Goal: Task Accomplishment & Management: Complete application form

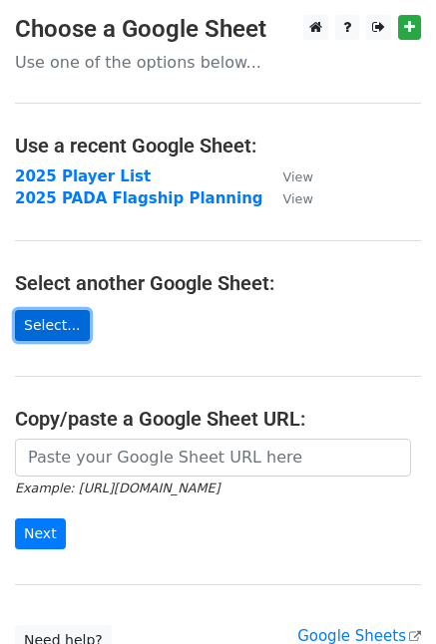
click at [57, 328] on link "Select..." at bounding box center [52, 325] width 75 height 31
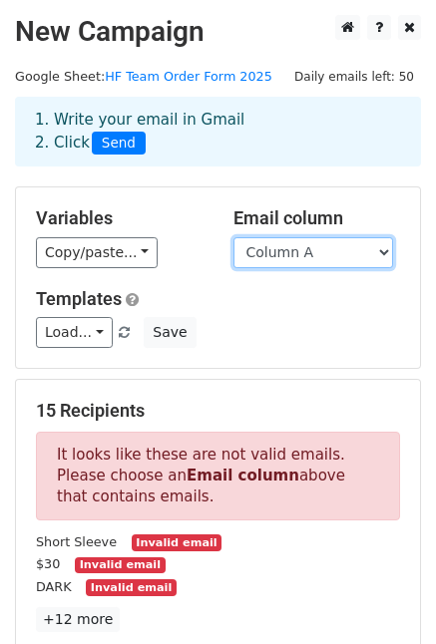
click at [278, 246] on select "Column A Column B Column C Column D Column E Column F Column G Column H Column …" at bounding box center [313, 252] width 160 height 31
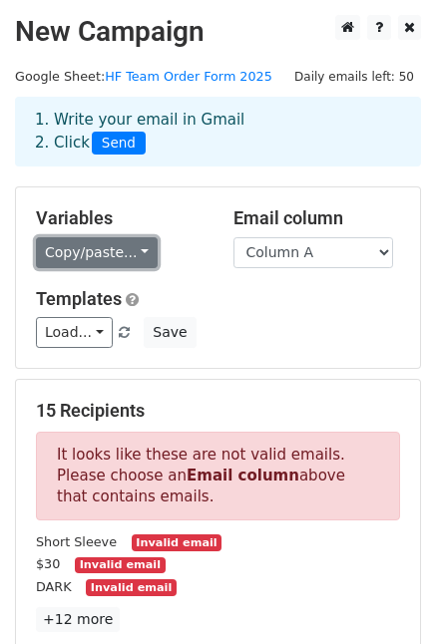
click at [136, 255] on link "Copy/paste..." at bounding box center [97, 252] width 122 height 31
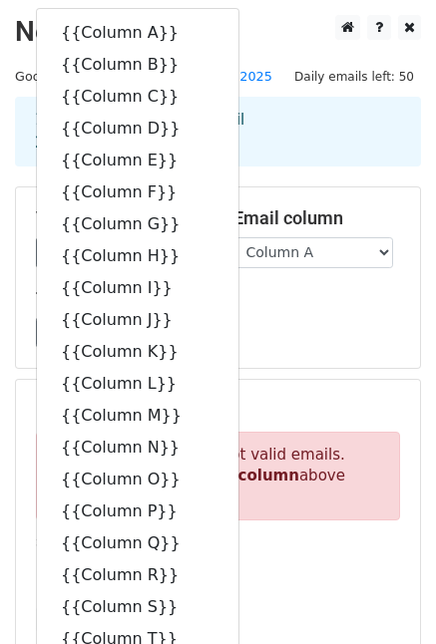
click at [263, 19] on h2 "New Campaign" at bounding box center [218, 32] width 406 height 34
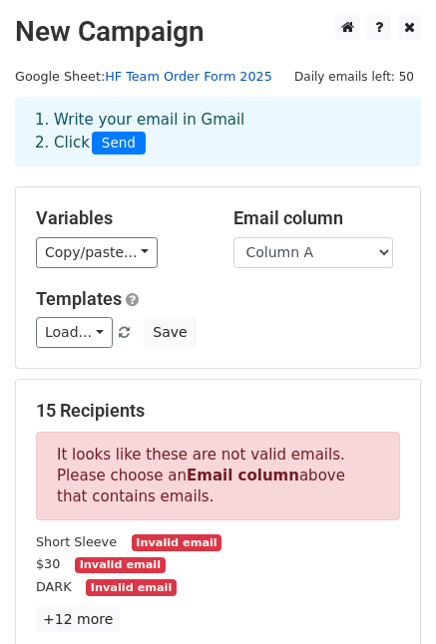
click at [229, 71] on link "HF Team Order Form 2025" at bounding box center [189, 76] width 168 height 15
click at [179, 72] on link "HF Team Order Form 2025" at bounding box center [189, 76] width 168 height 15
click at [369, 69] on span "Daily emails left: 50" at bounding box center [354, 77] width 134 height 22
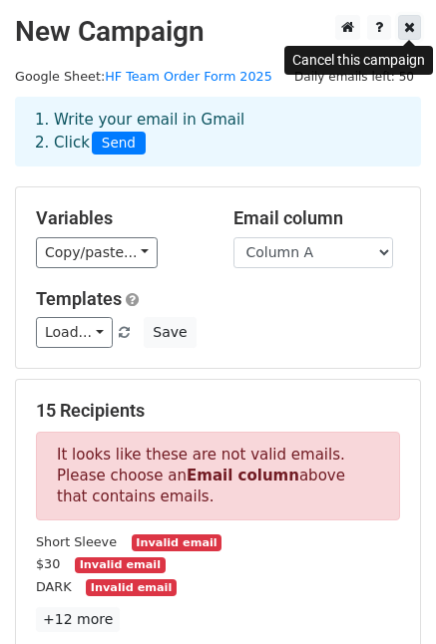
click at [410, 27] on icon at bounding box center [409, 27] width 11 height 14
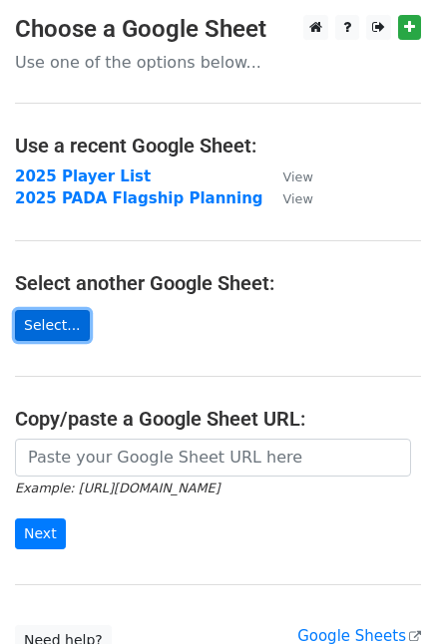
click at [45, 335] on link "Select..." at bounding box center [52, 325] width 75 height 31
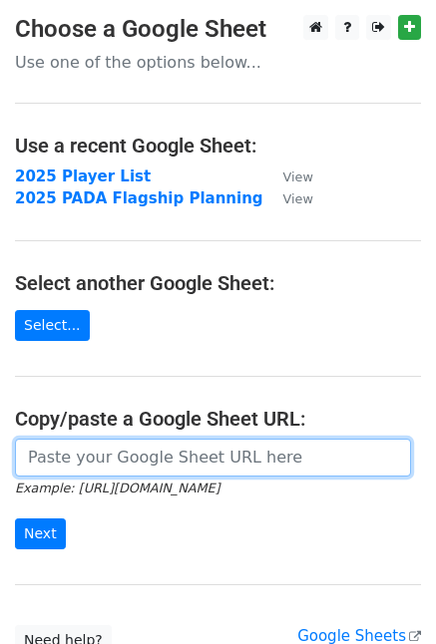
click at [128, 446] on input "url" at bounding box center [213, 458] width 396 height 38
paste input "https://docs.google.com/spreadsheets/d/1A3pEitQVsM7QLvQrcc3fny7bKnGtYTZO/edit?g…"
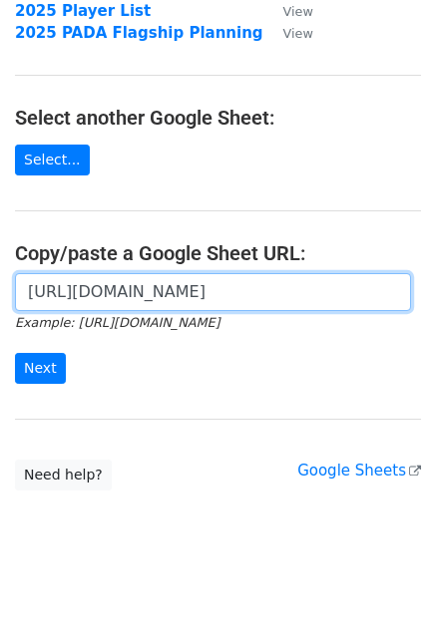
scroll to position [169, 0]
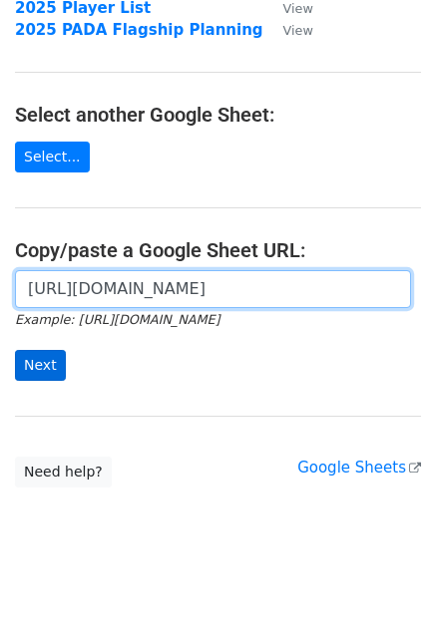
type input "https://docs.google.com/spreadsheets/d/1A3pEitQVsM7QLvQrcc3fny7bKnGtYTZO/edit?g…"
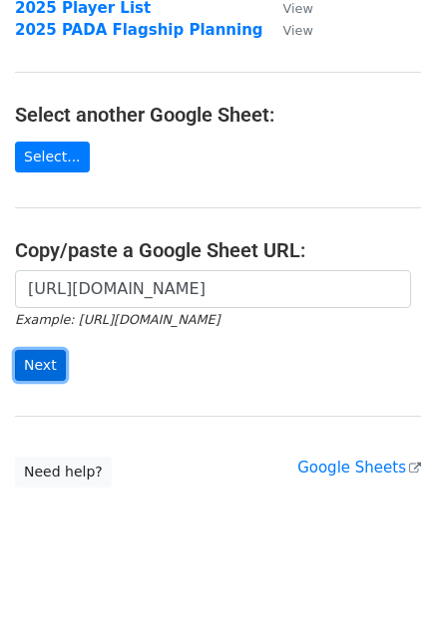
scroll to position [0, 0]
click at [37, 370] on input "Next" at bounding box center [40, 365] width 51 height 31
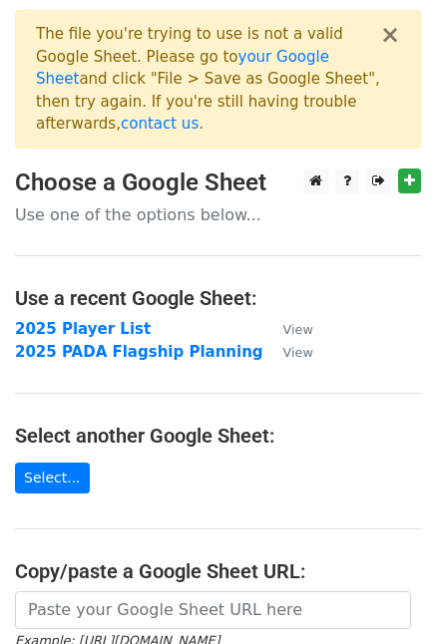
scroll to position [299, 0]
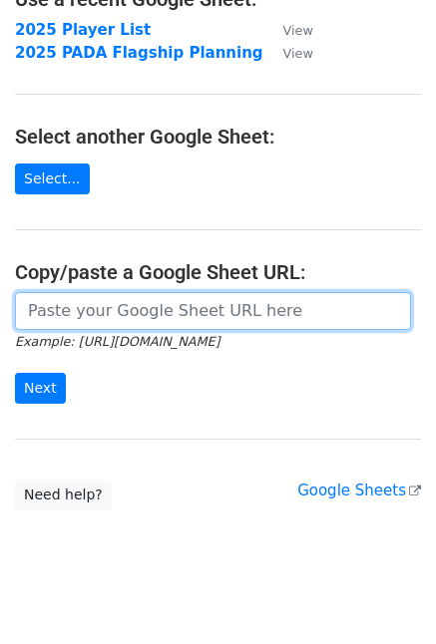
click at [160, 292] on input "url" at bounding box center [213, 311] width 396 height 38
paste input "https://docs.google.com/spreadsheets/d/1TIJA6mBVIh0tkb7ttt-JExDngiOPa3BPA-jh4e8…"
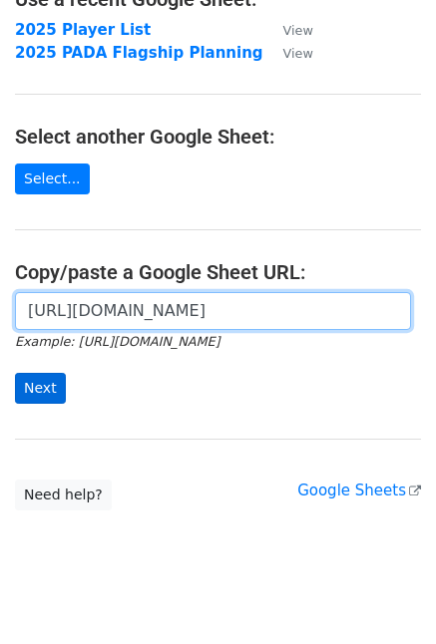
type input "https://docs.google.com/spreadsheets/d/1TIJA6mBVIh0tkb7ttt-JExDngiOPa3BPA-jh4e8…"
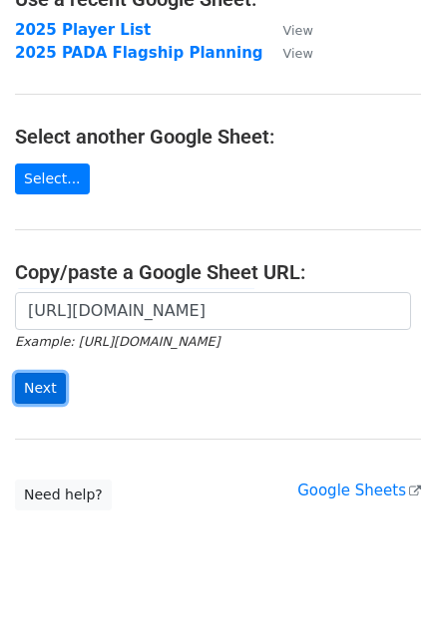
scroll to position [0, 0]
click at [43, 373] on input "Next" at bounding box center [40, 388] width 51 height 31
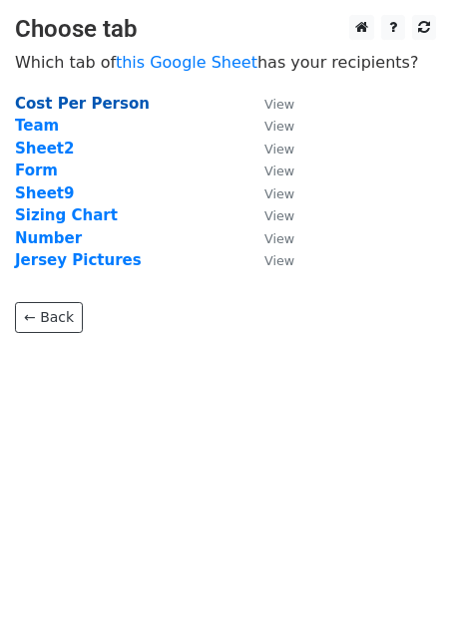
click at [68, 102] on strong "Cost Per Person" at bounding box center [82, 104] width 135 height 18
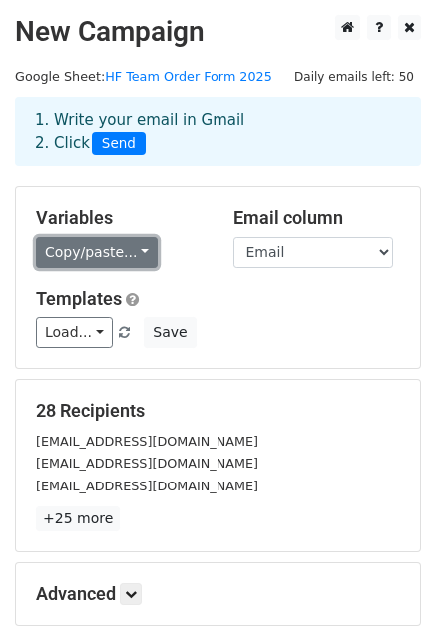
click at [74, 250] on link "Copy/paste..." at bounding box center [97, 252] width 122 height 31
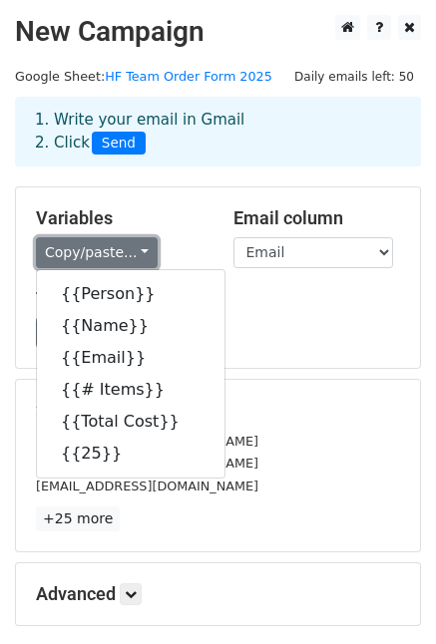
click at [74, 250] on link "Copy/paste..." at bounding box center [97, 252] width 122 height 31
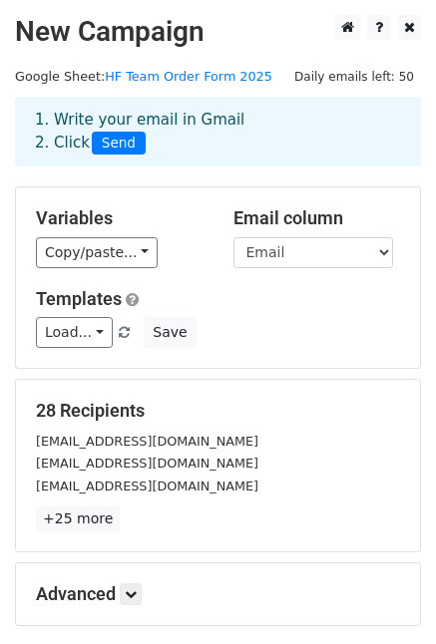
click at [81, 218] on h5 "Variables" at bounding box center [120, 219] width 168 height 22
click at [82, 230] on div "Variables Copy/paste... {{Person}} {{Name}} {{Email}} {{# Items}} {{Total Cost}…" at bounding box center [120, 238] width 198 height 61
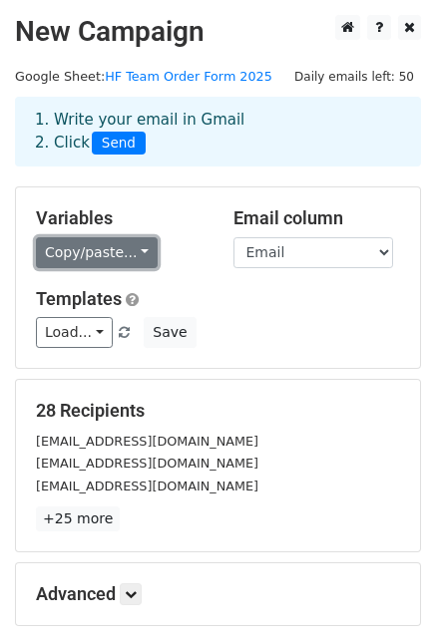
click at [84, 246] on link "Copy/paste..." at bounding box center [97, 252] width 122 height 31
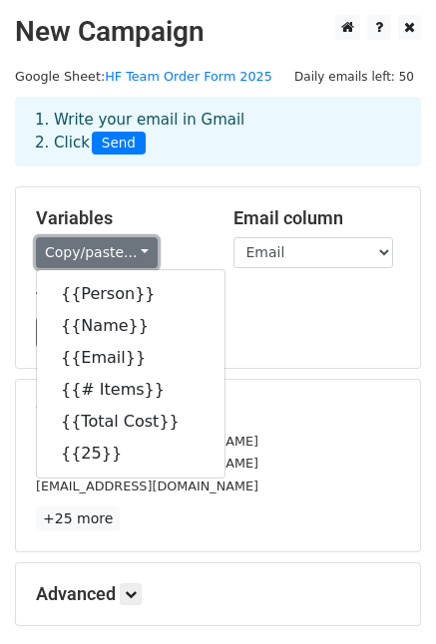
click at [84, 246] on link "Copy/paste..." at bounding box center [97, 252] width 122 height 31
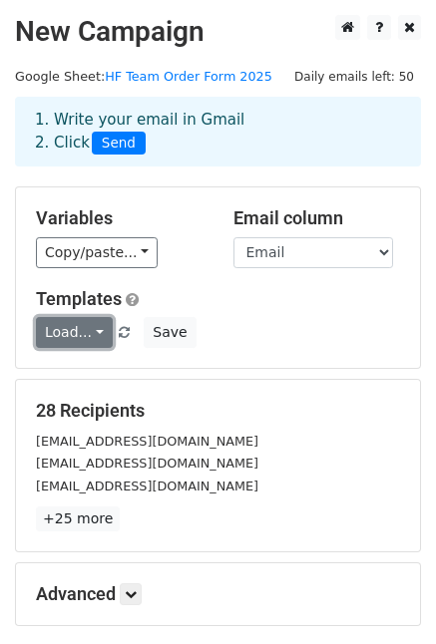
click at [68, 338] on link "Load..." at bounding box center [74, 332] width 77 height 31
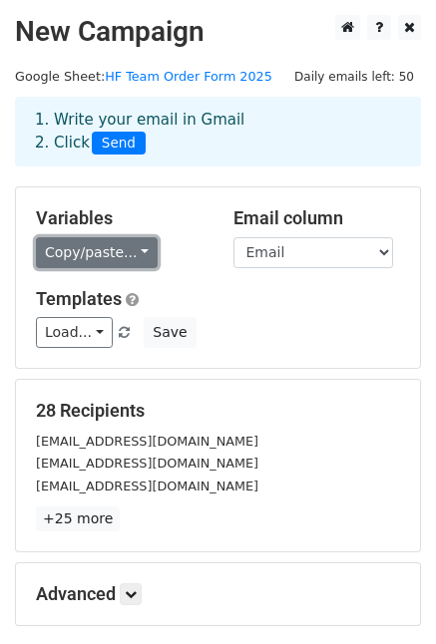
click at [97, 246] on link "Copy/paste..." at bounding box center [97, 252] width 122 height 31
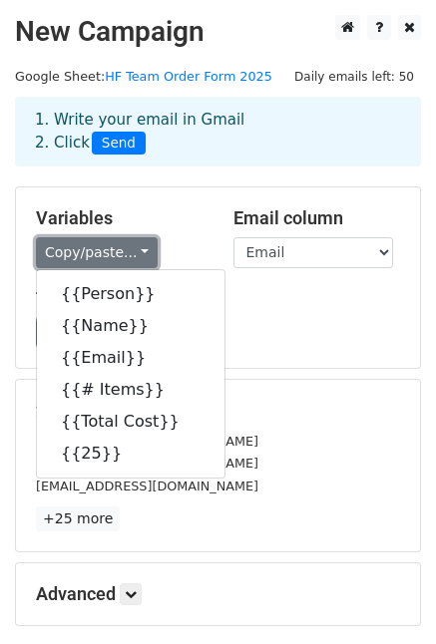
click at [97, 246] on link "Copy/paste..." at bounding box center [97, 252] width 122 height 31
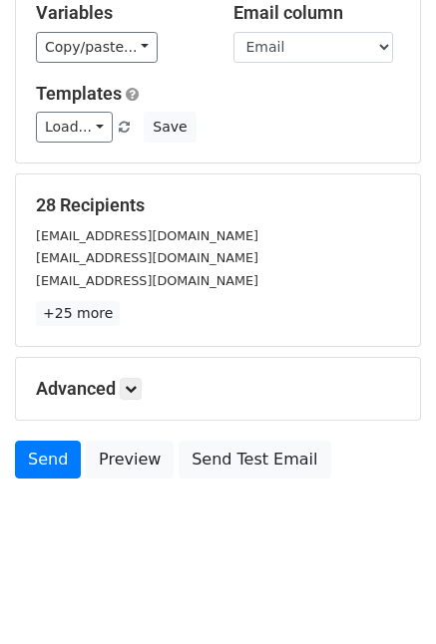
scroll to position [208, 0]
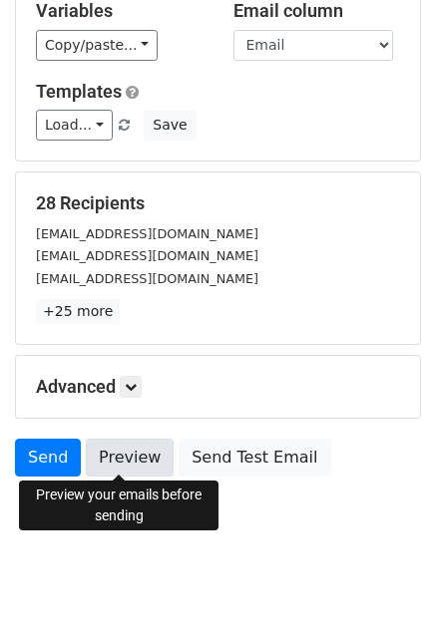
click at [113, 456] on link "Preview" at bounding box center [130, 458] width 88 height 38
click at [129, 454] on link "Preview" at bounding box center [130, 458] width 88 height 38
click at [128, 470] on link "Preview" at bounding box center [130, 458] width 88 height 38
click at [128, 463] on link "Preview" at bounding box center [130, 458] width 88 height 38
click at [109, 452] on link "Preview" at bounding box center [130, 458] width 88 height 38
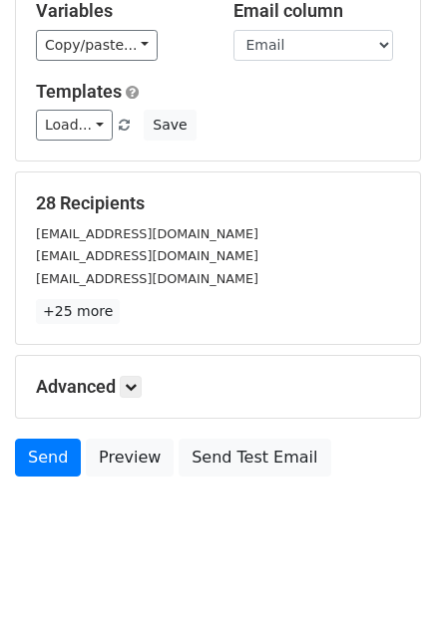
click at [130, 299] on p "+25 more" at bounding box center [218, 311] width 364 height 25
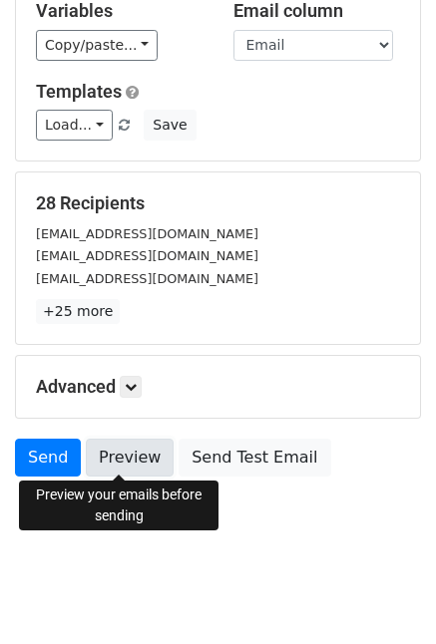
click at [125, 456] on link "Preview" at bounding box center [130, 458] width 88 height 38
click at [126, 455] on link "Preview" at bounding box center [130, 458] width 88 height 38
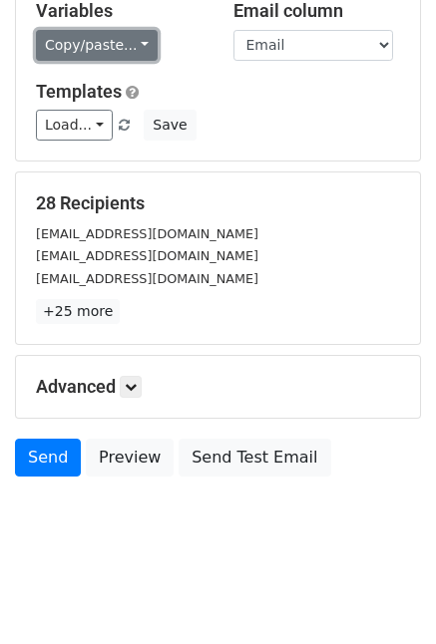
click at [99, 43] on link "Copy/paste..." at bounding box center [97, 45] width 122 height 31
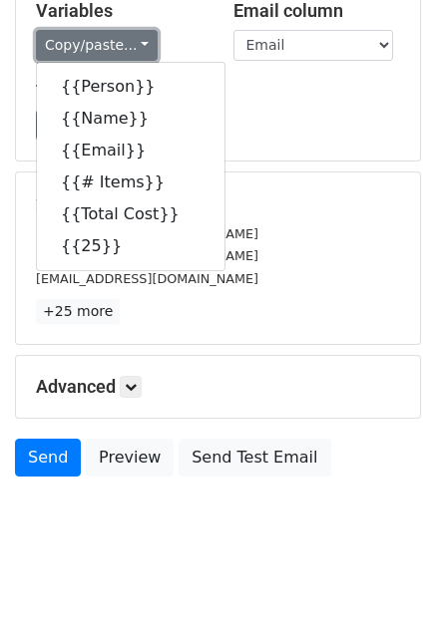
click at [99, 43] on link "Copy/paste..." at bounding box center [97, 45] width 122 height 31
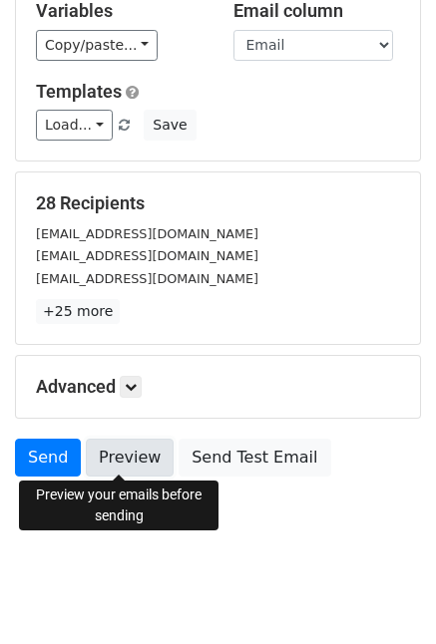
click at [141, 458] on link "Preview" at bounding box center [130, 458] width 88 height 38
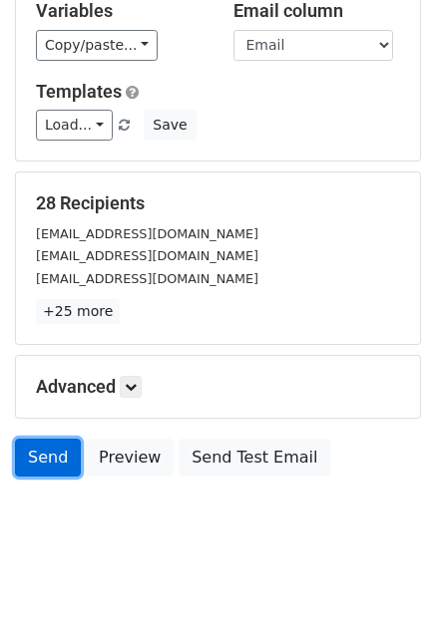
click at [44, 456] on link "Send" at bounding box center [48, 458] width 66 height 38
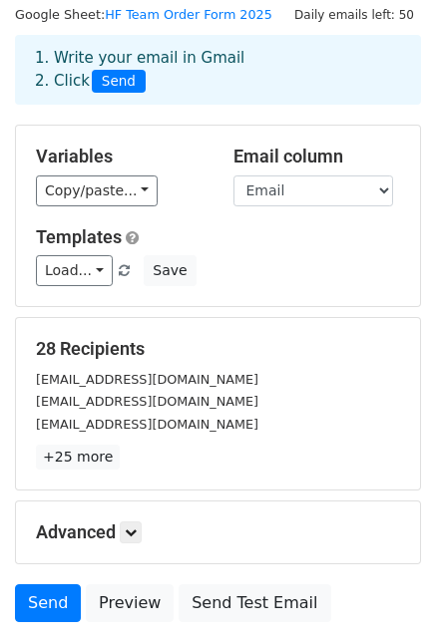
scroll to position [0, 0]
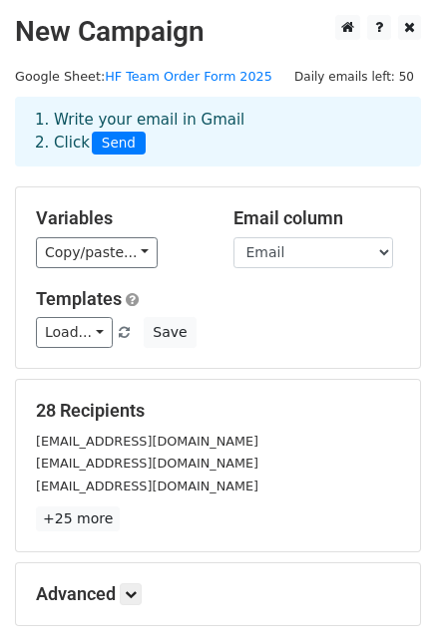
click at [118, 138] on span "Send" at bounding box center [119, 144] width 54 height 24
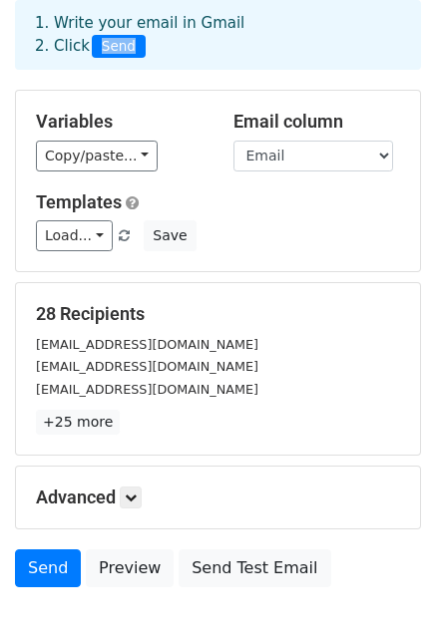
scroll to position [208, 0]
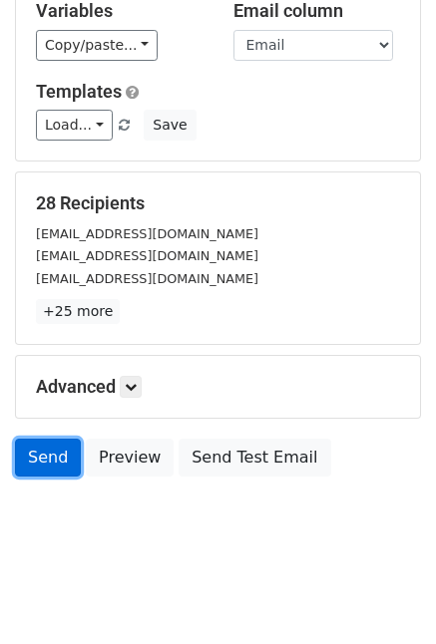
click at [48, 464] on link "Send" at bounding box center [48, 458] width 66 height 38
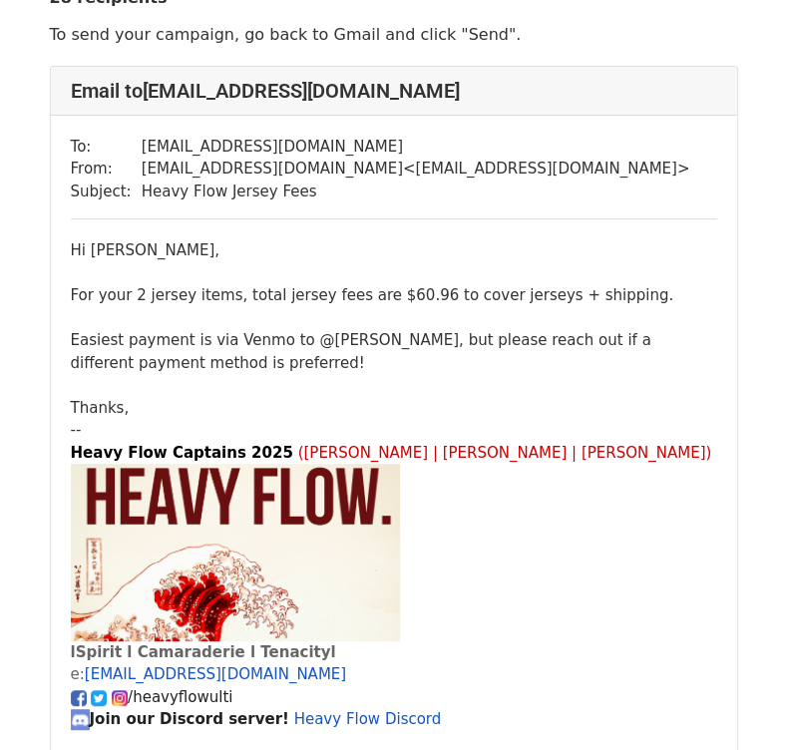
scroll to position [100, 0]
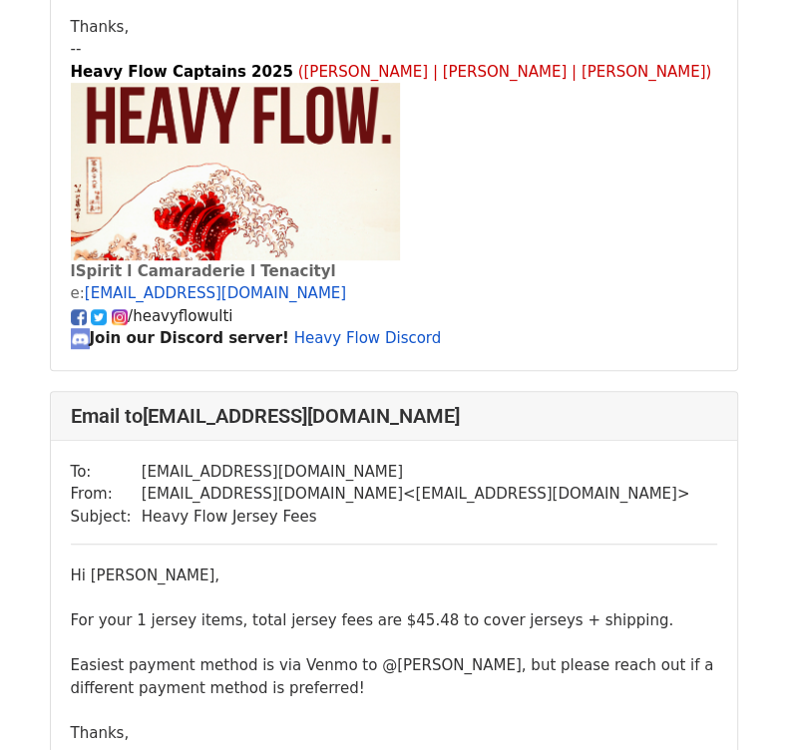
scroll to position [798, 0]
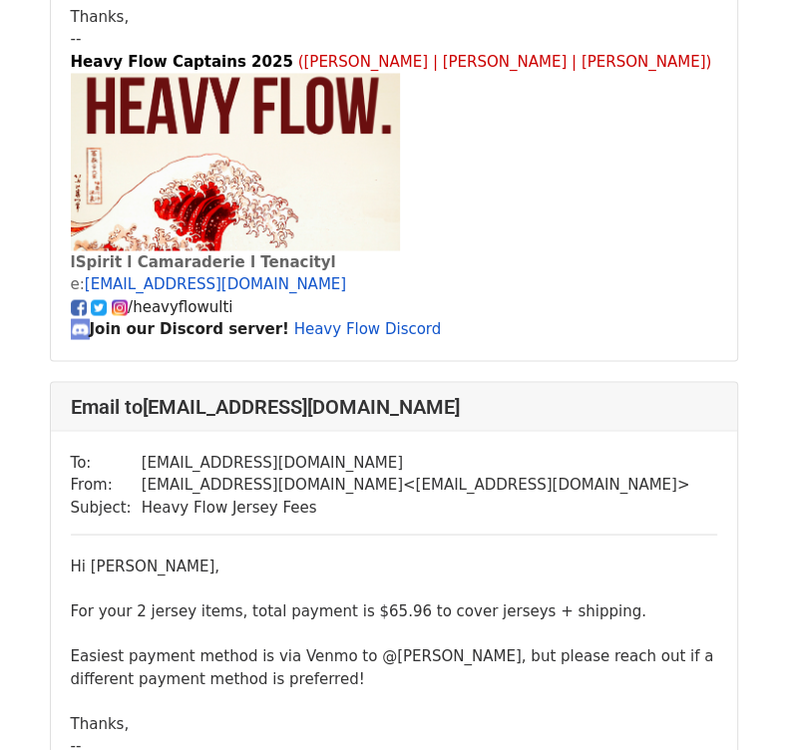
scroll to position [9677, 0]
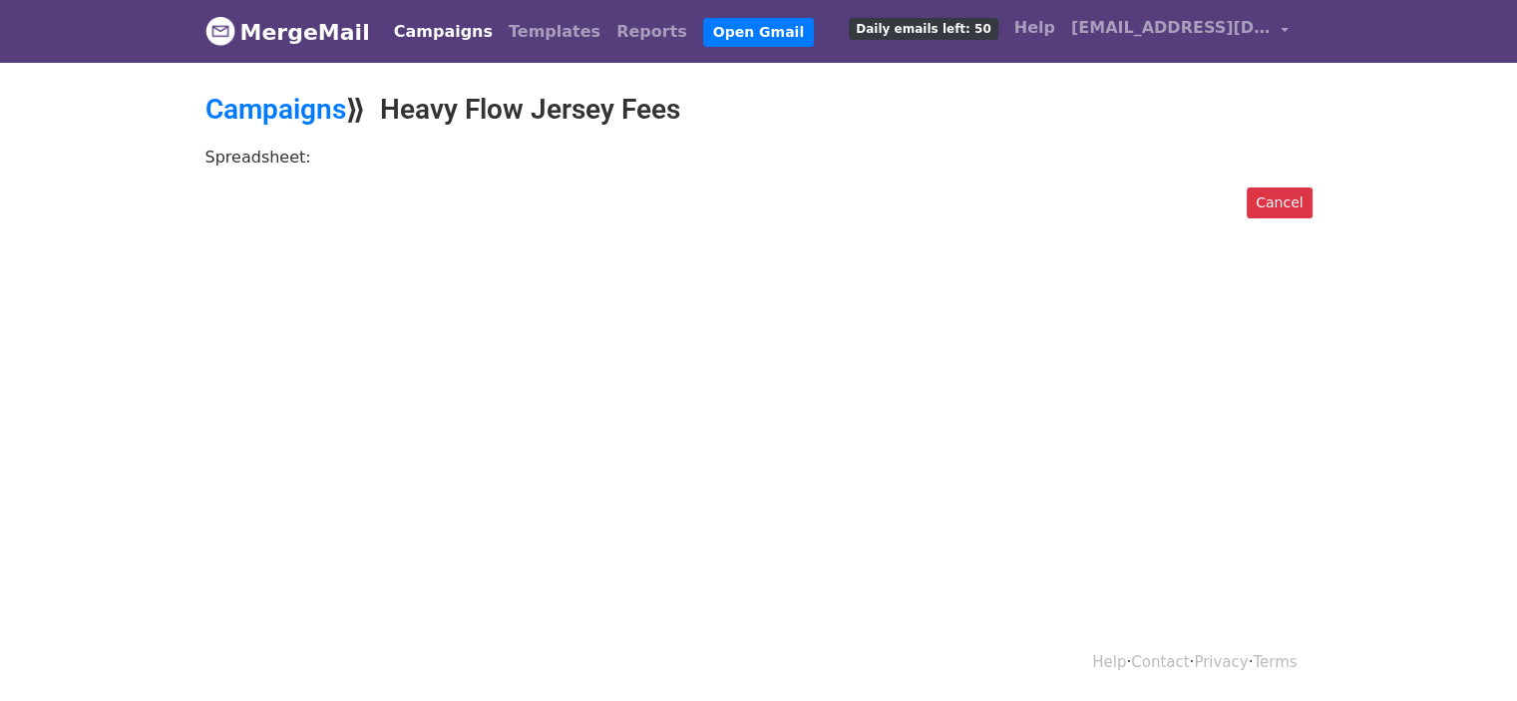
click at [233, 193] on div "Cancel" at bounding box center [759, 208] width 1137 height 41
click at [1286, 203] on link "Cancel" at bounding box center [1279, 203] width 65 height 31
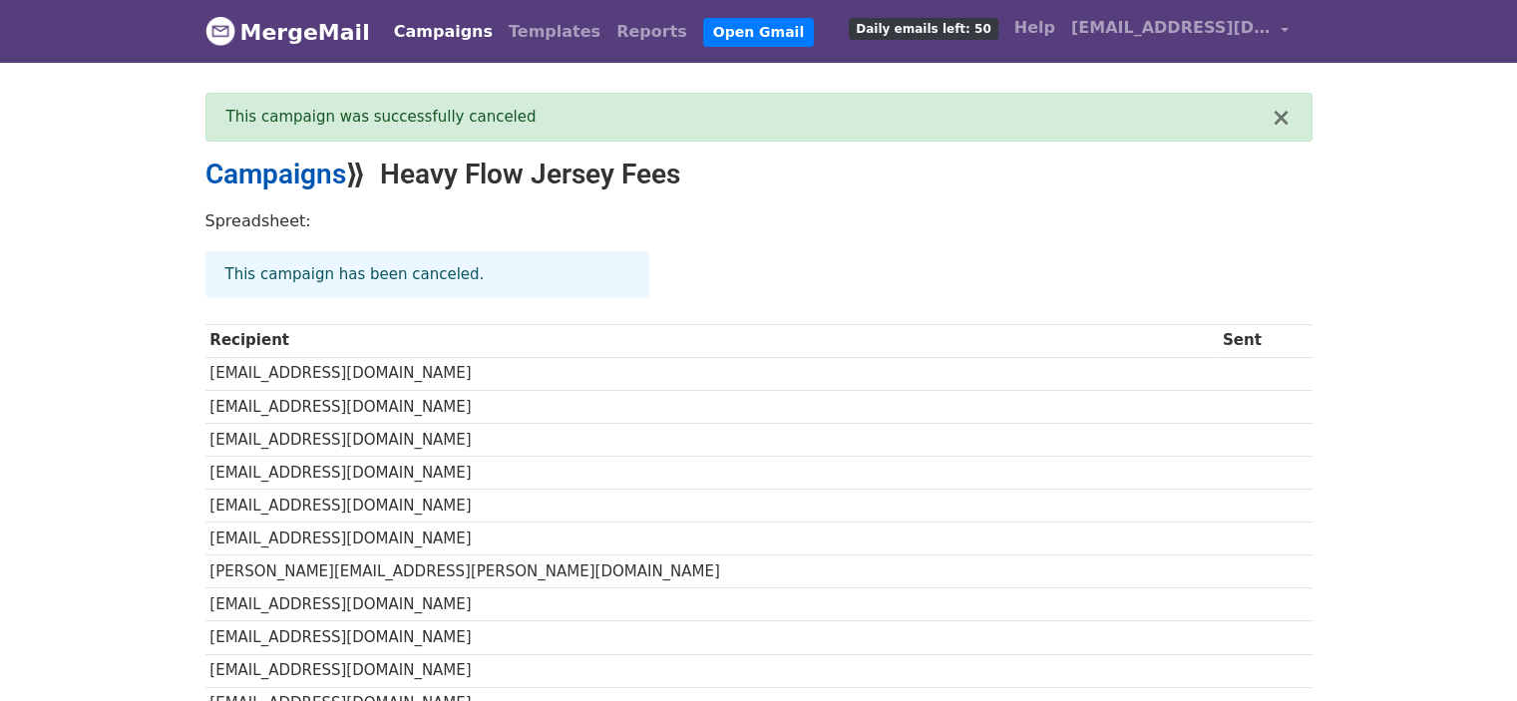
click at [321, 181] on link "Campaigns" at bounding box center [276, 174] width 141 height 33
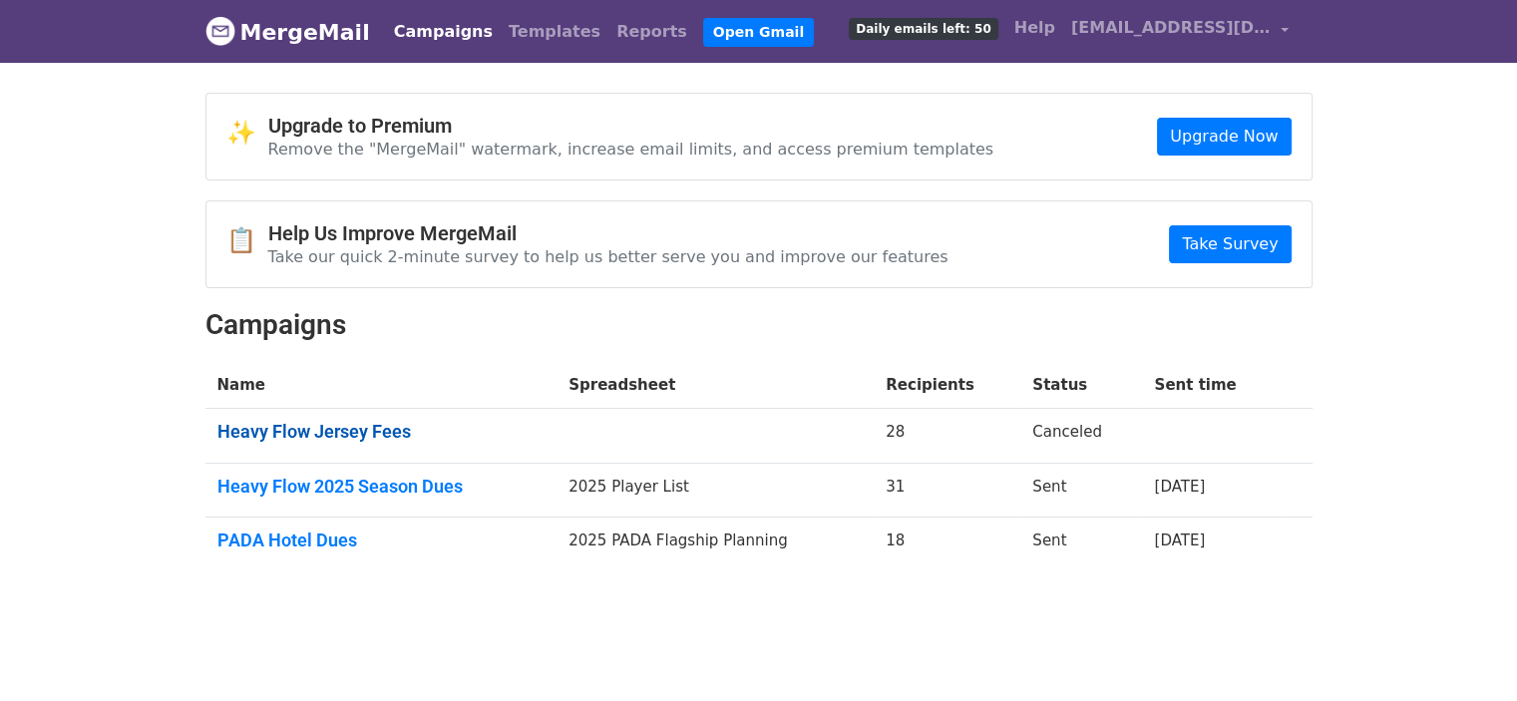
click at [354, 435] on link "Heavy Flow Jersey Fees" at bounding box center [381, 432] width 328 height 22
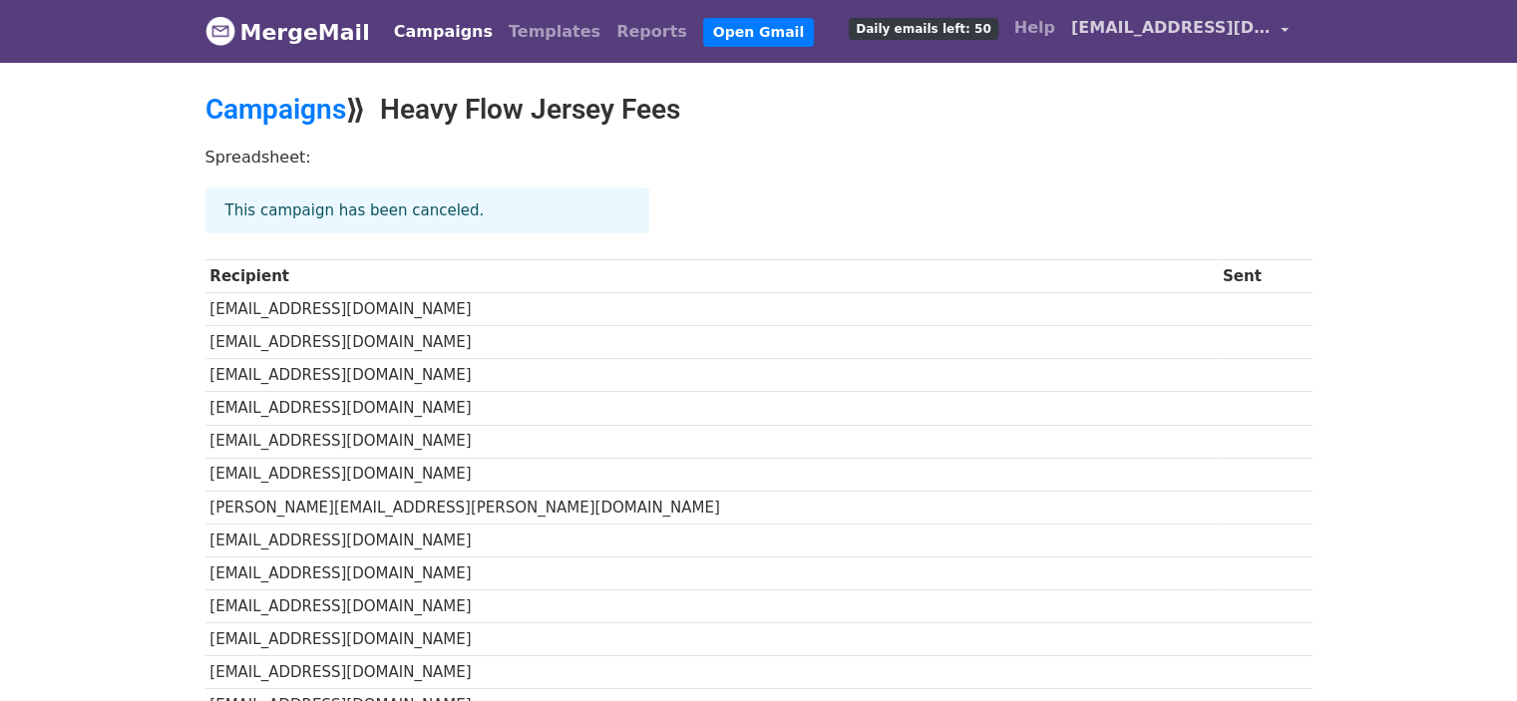
click at [1158, 40] on link "[EMAIL_ADDRESS][DOMAIN_NAME]" at bounding box center [1180, 31] width 233 height 47
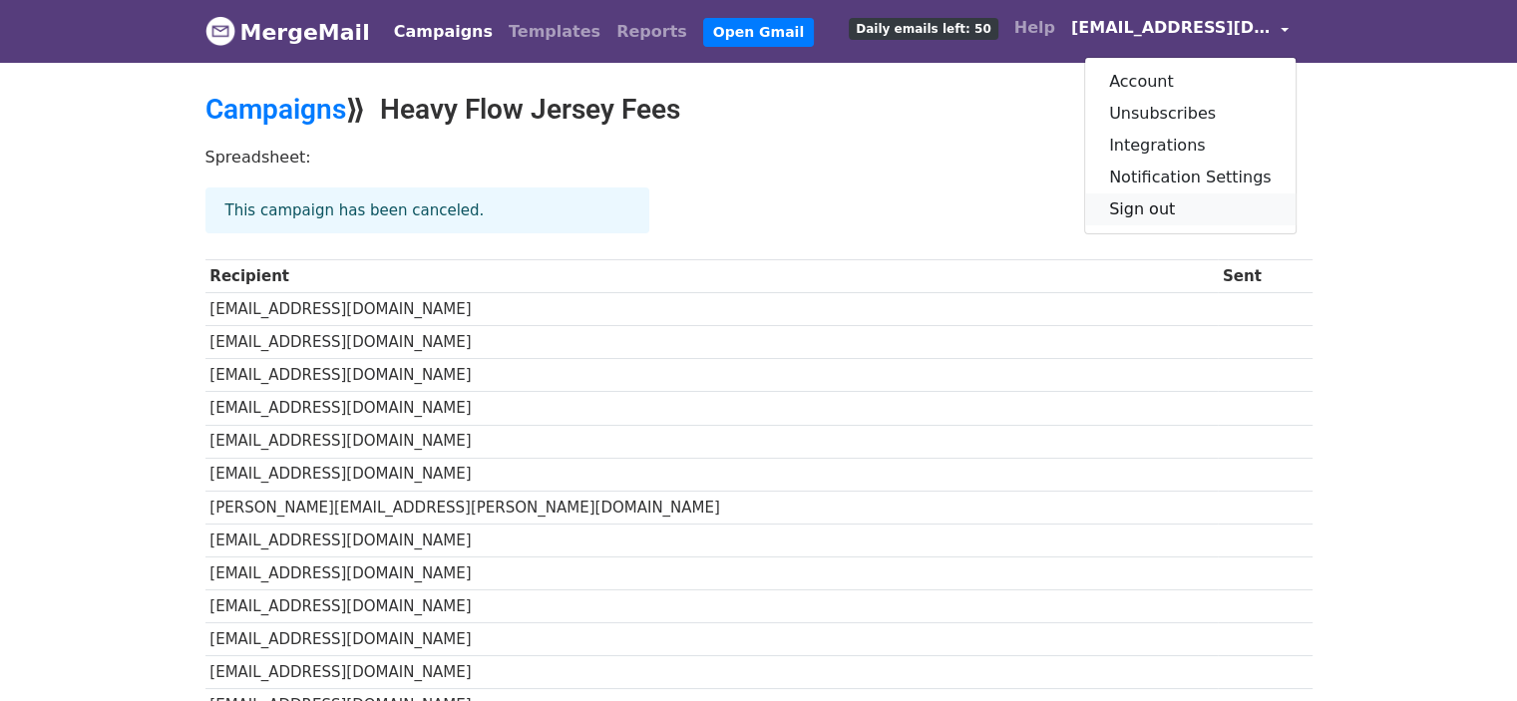
click at [1147, 212] on link "Sign out" at bounding box center [1190, 210] width 211 height 32
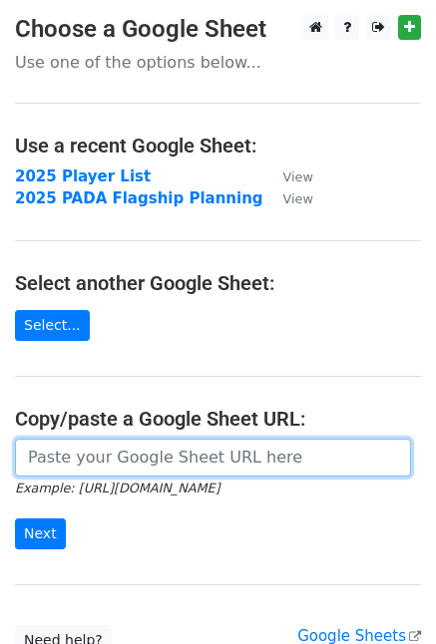
click at [98, 445] on input "url" at bounding box center [213, 458] width 396 height 38
paste input "https://docs.google.com/spreadsheets/d/1TIJA6mBVIh0tkb7ttt-JExDngiOPa3BPA-jh4e8…"
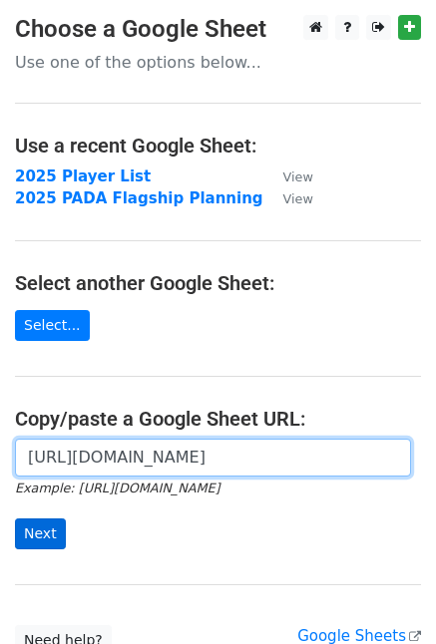
type input "[URL][DOMAIN_NAME]"
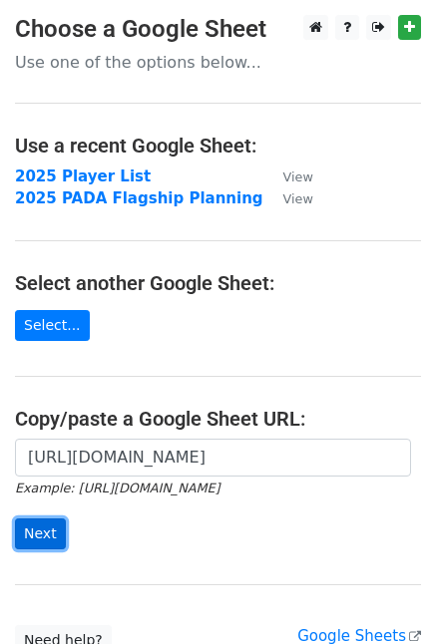
scroll to position [0, 0]
click at [26, 537] on input "Next" at bounding box center [40, 534] width 51 height 31
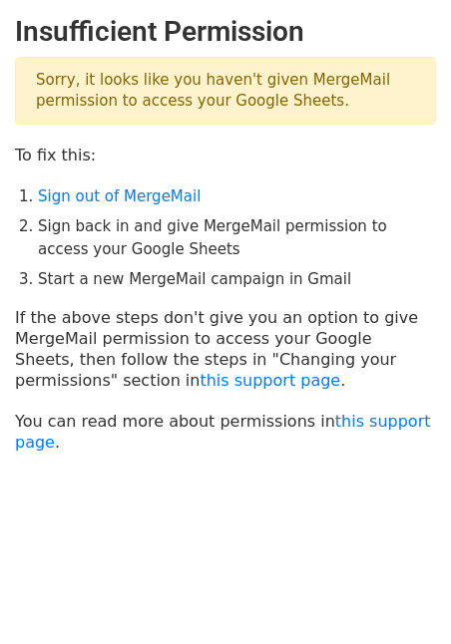
click at [88, 181] on main "Insufficient Permission Sorry, it looks like you haven't given MergeMail permis…" at bounding box center [225, 234] width 451 height 438
click at [86, 197] on link "Sign out of MergeMail" at bounding box center [119, 197] width 163 height 18
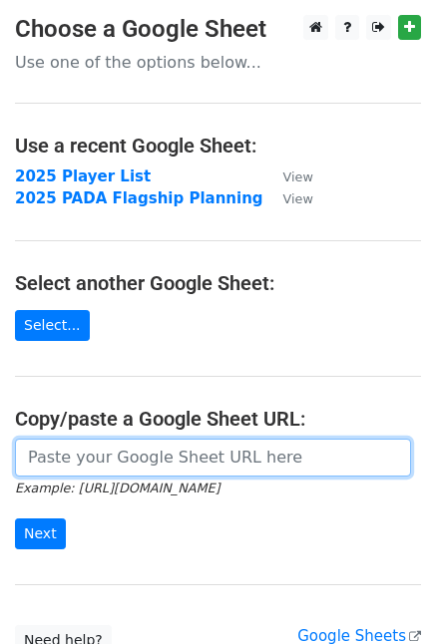
click at [98, 457] on input "url" at bounding box center [213, 458] width 396 height 38
paste input "[URL][DOMAIN_NAME]"
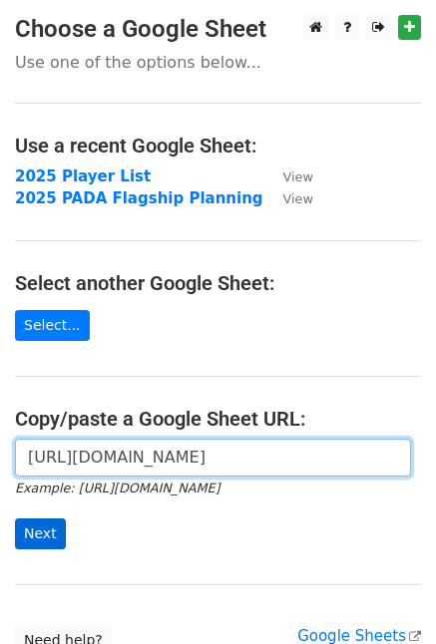
type input "[URL][DOMAIN_NAME]"
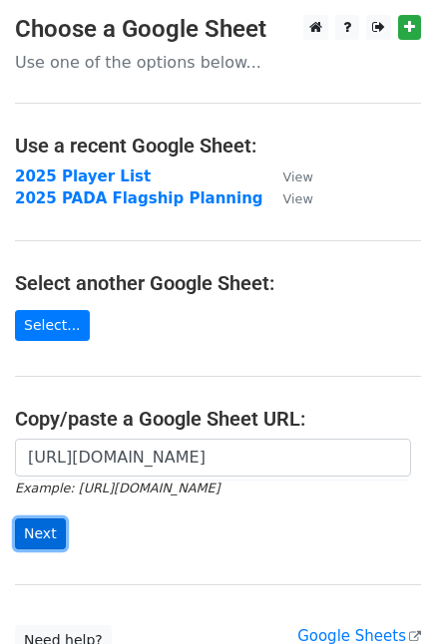
scroll to position [0, 0]
click at [48, 528] on input "Next" at bounding box center [40, 534] width 51 height 31
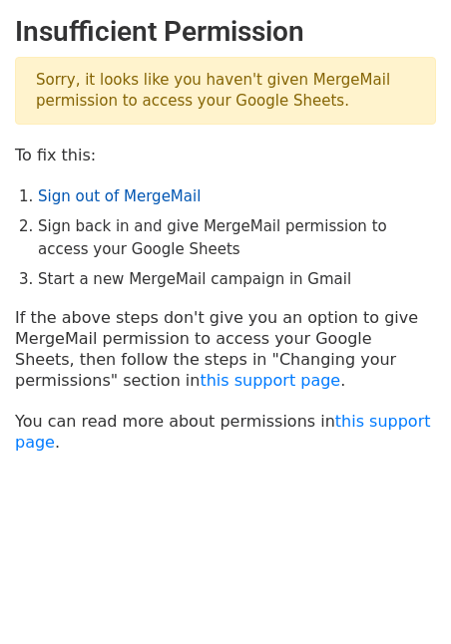
click at [126, 189] on link "Sign out of MergeMail" at bounding box center [119, 197] width 163 height 18
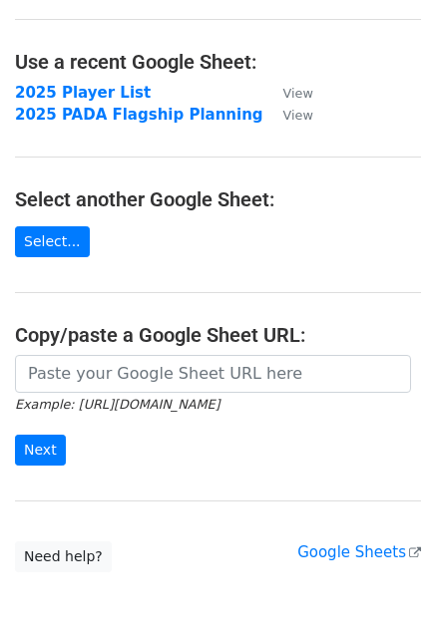
scroll to position [169, 0]
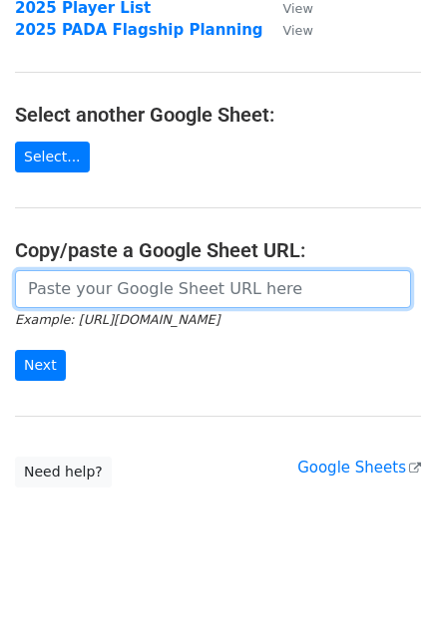
click at [170, 291] on input "url" at bounding box center [213, 289] width 396 height 38
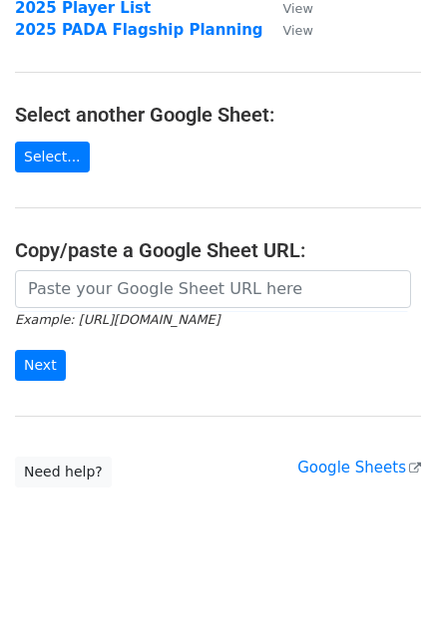
click at [191, 345] on form "Example: [URL][DOMAIN_NAME] Next" at bounding box center [218, 326] width 406 height 112
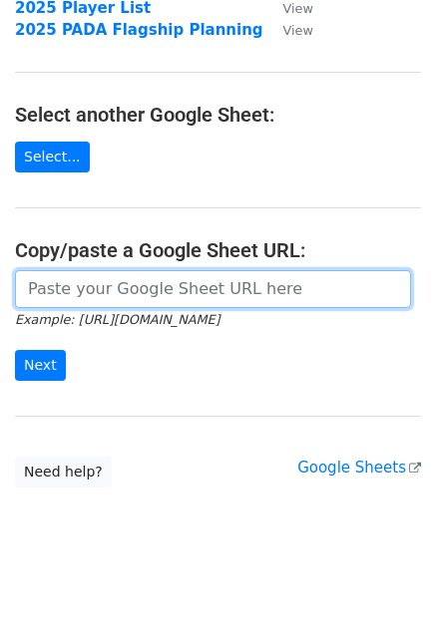
click at [206, 280] on input "url" at bounding box center [213, 289] width 396 height 38
type input "[URL][DOMAIN_NAME]"
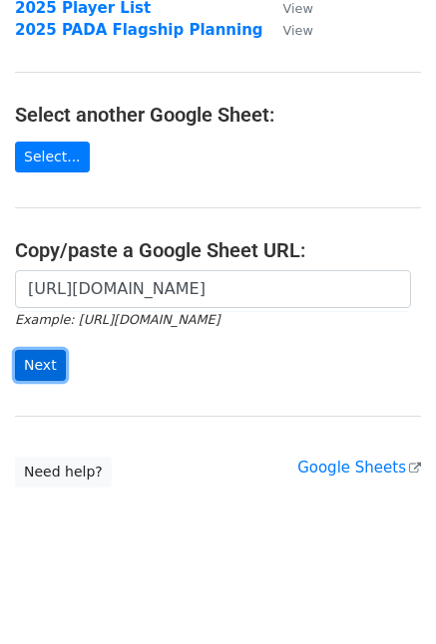
click at [58, 362] on input "Next" at bounding box center [40, 365] width 51 height 31
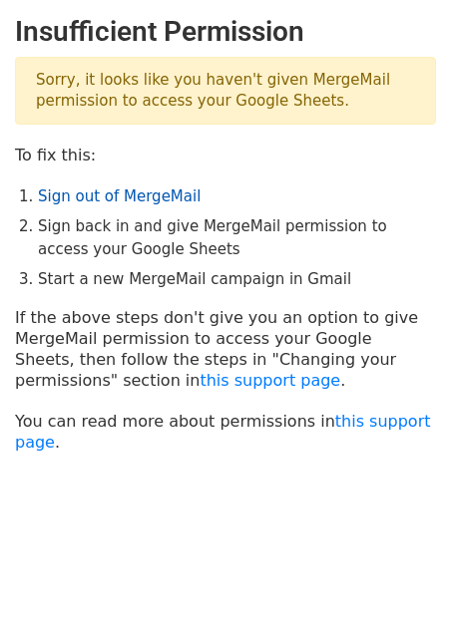
click at [107, 199] on link "Sign out of MergeMail" at bounding box center [119, 197] width 163 height 18
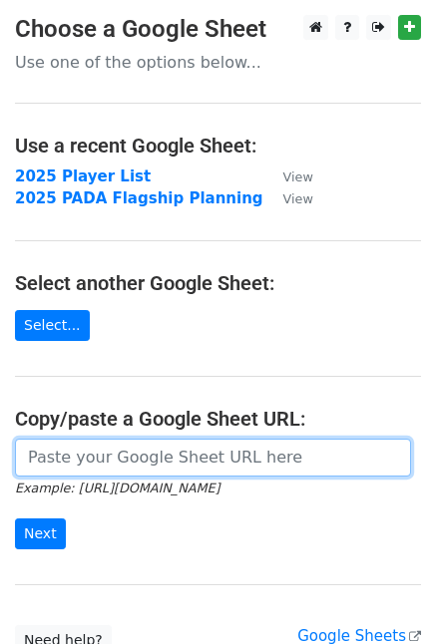
click at [104, 462] on input "url" at bounding box center [213, 458] width 396 height 38
type input "[URL][DOMAIN_NAME]"
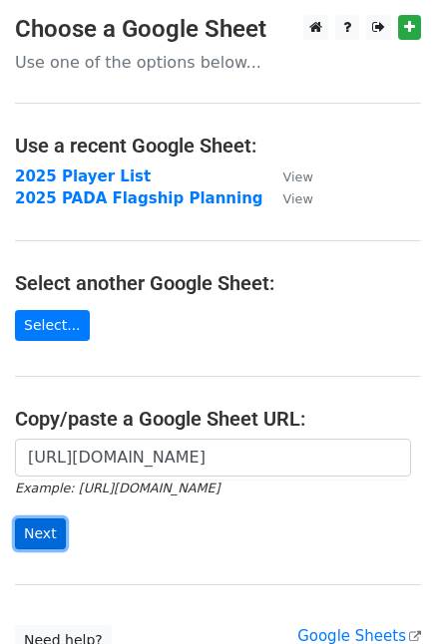
click at [50, 524] on input "Next" at bounding box center [40, 534] width 51 height 31
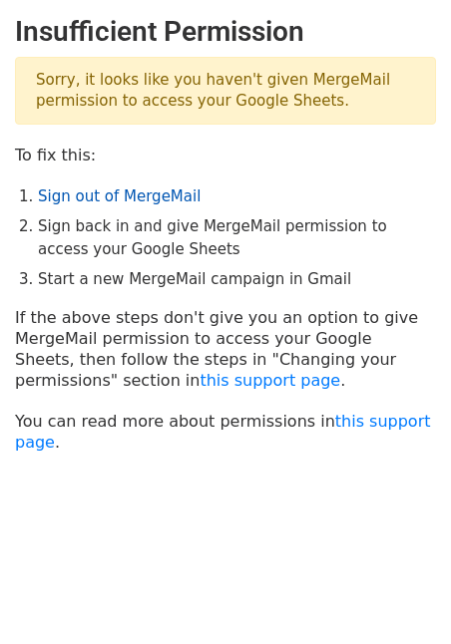
click at [120, 188] on link "Sign out of MergeMail" at bounding box center [119, 197] width 163 height 18
click at [140, 200] on link "Sign out of MergeMail" at bounding box center [119, 197] width 163 height 18
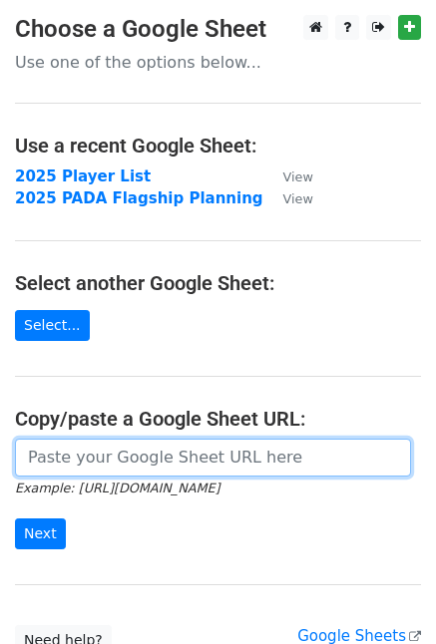
click at [104, 463] on input "url" at bounding box center [213, 458] width 396 height 38
type input "https://docs.google.com/spreadsheets/d/1TIJA6mBVIh0tkb7ttt-JExDngiOPa3BPA-jh4e8…"
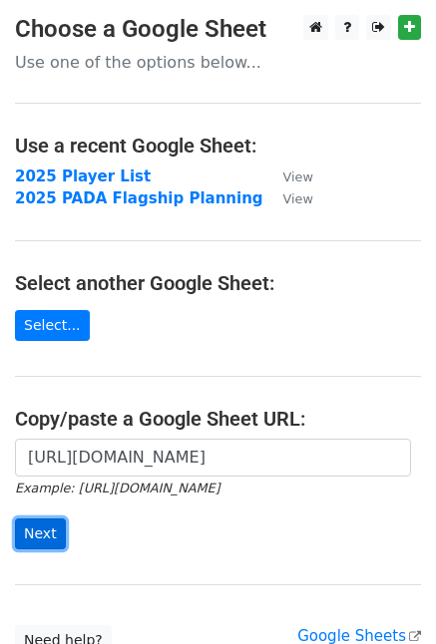
click at [28, 529] on input "Next" at bounding box center [40, 534] width 51 height 31
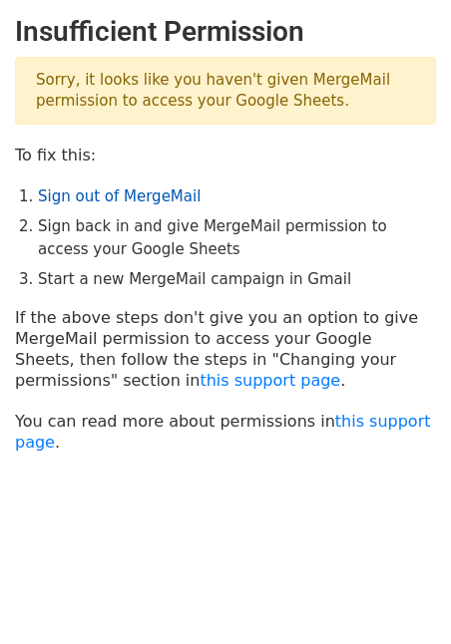
click at [84, 195] on link "Sign out of MergeMail" at bounding box center [119, 197] width 163 height 18
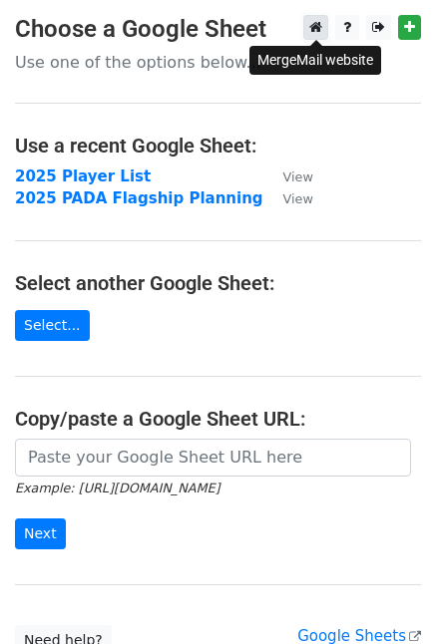
click at [315, 27] on icon at bounding box center [315, 27] width 13 height 14
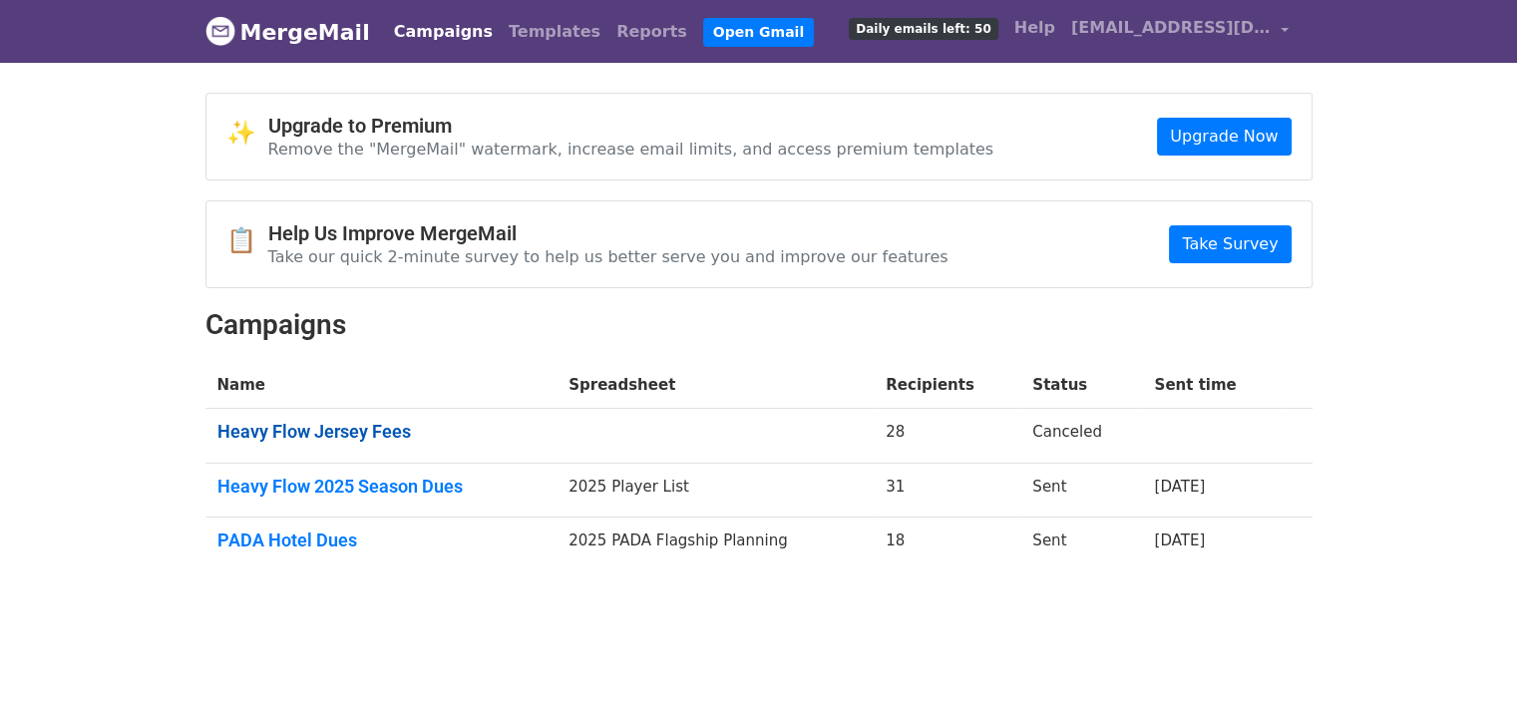
click at [315, 438] on link "Heavy Flow Jersey Fees" at bounding box center [381, 432] width 328 height 22
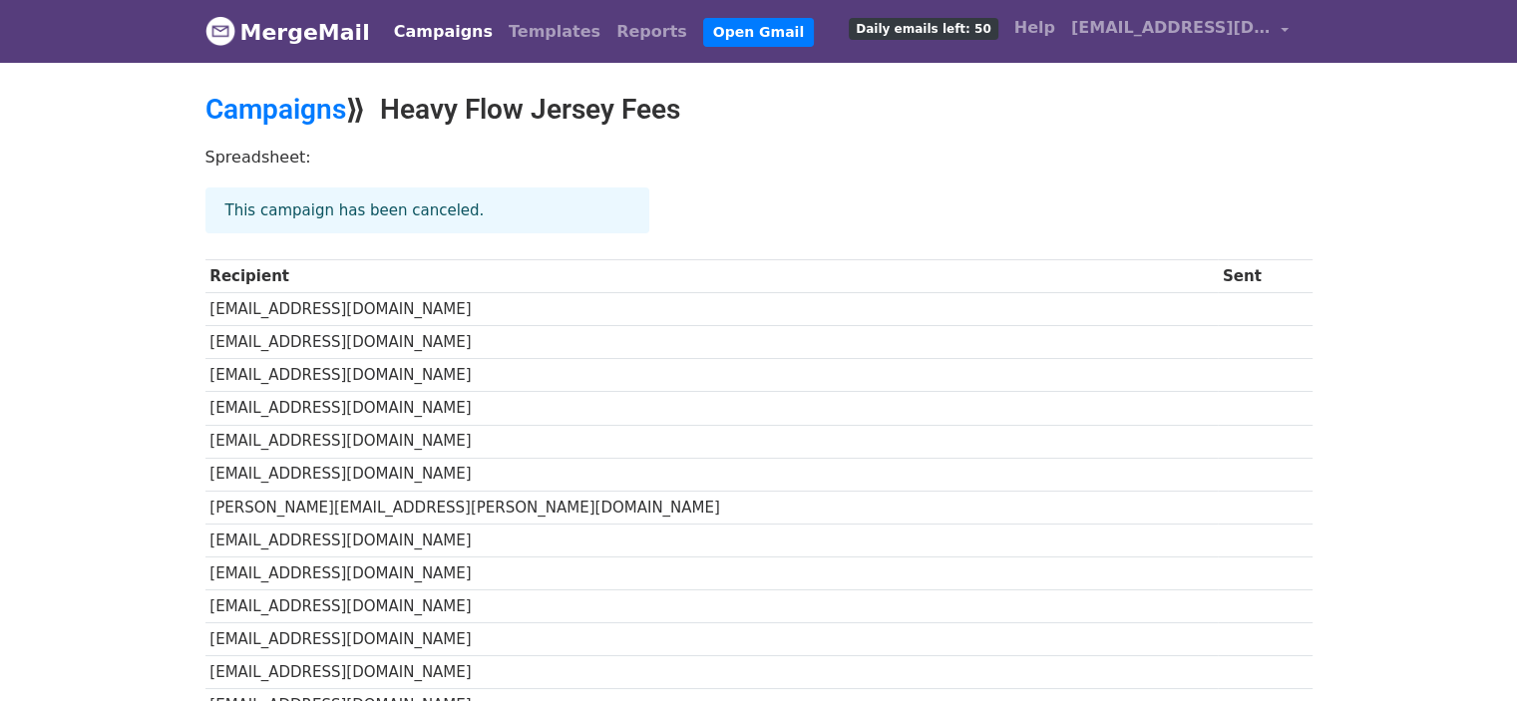
click at [245, 173] on div "Spreadsheet:" at bounding box center [759, 162] width 1137 height 51
drag, startPoint x: 252, startPoint y: 154, endPoint x: 876, endPoint y: 154, distance: 623.5
click at [865, 155] on p "Spreadsheet:" at bounding box center [759, 157] width 1107 height 21
drag, startPoint x: 894, startPoint y: 148, endPoint x: 889, endPoint y: 136, distance: 13.0
click at [894, 147] on p "Spreadsheet:" at bounding box center [759, 157] width 1107 height 21
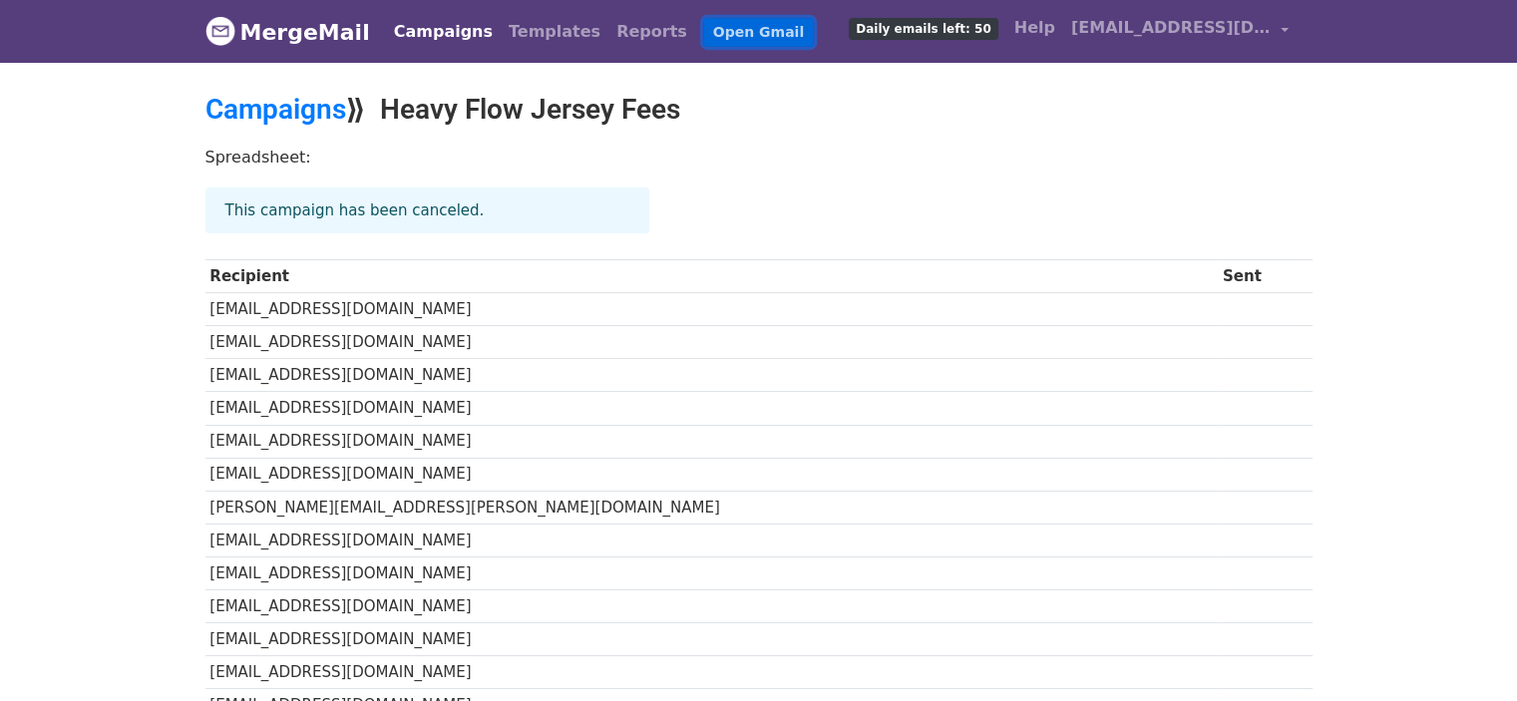
click at [710, 26] on link "Open Gmail" at bounding box center [758, 32] width 111 height 29
click at [1165, 27] on span "flowcaptains@gmail.com" at bounding box center [1171, 28] width 200 height 24
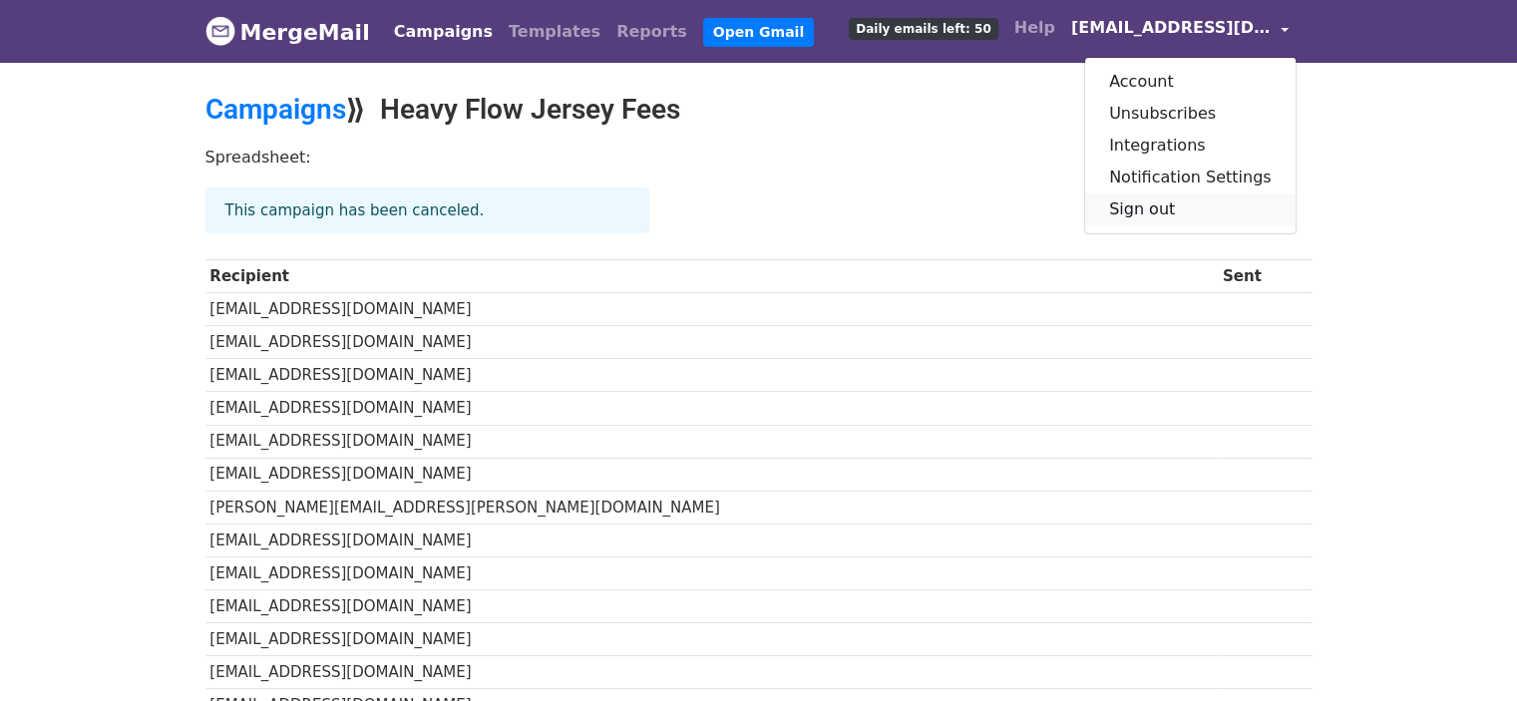
click at [1151, 210] on link "Sign out" at bounding box center [1190, 210] width 211 height 32
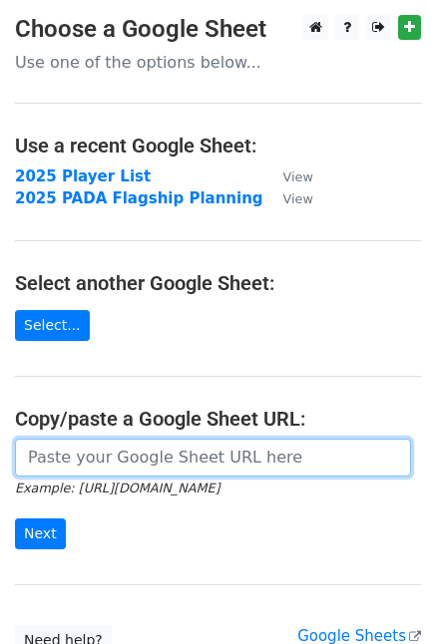
click at [120, 446] on input "url" at bounding box center [213, 458] width 396 height 38
click at [165, 470] on input "url" at bounding box center [213, 458] width 396 height 38
type input "https://docs.google.com/spreadsheets/d/1TIJA6mBVIh0tkb7ttt-JExDngiOPa3BPA-jh4e8…"
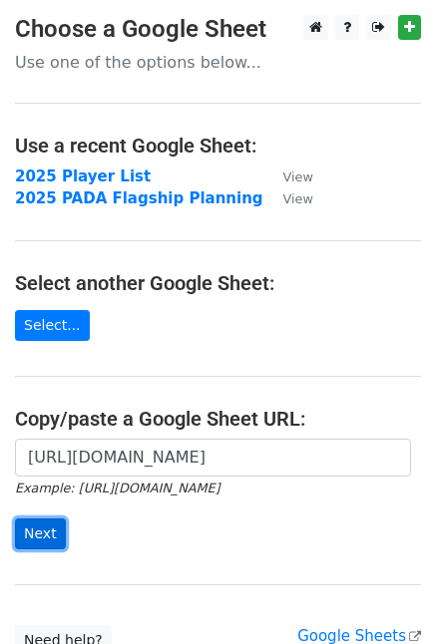
click at [43, 528] on input "Next" at bounding box center [40, 534] width 51 height 31
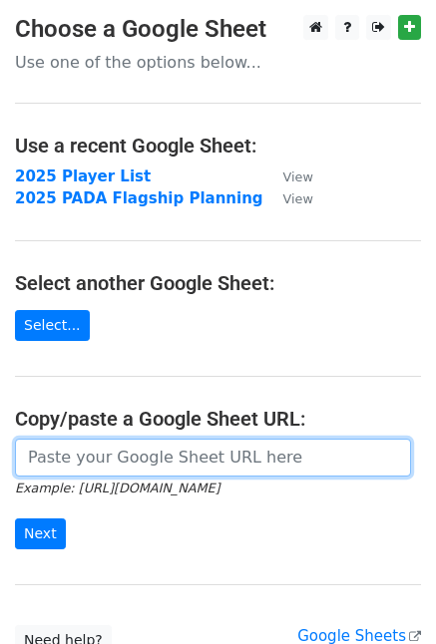
click at [85, 446] on input "url" at bounding box center [213, 458] width 396 height 38
type input "[URL][DOMAIN_NAME]"
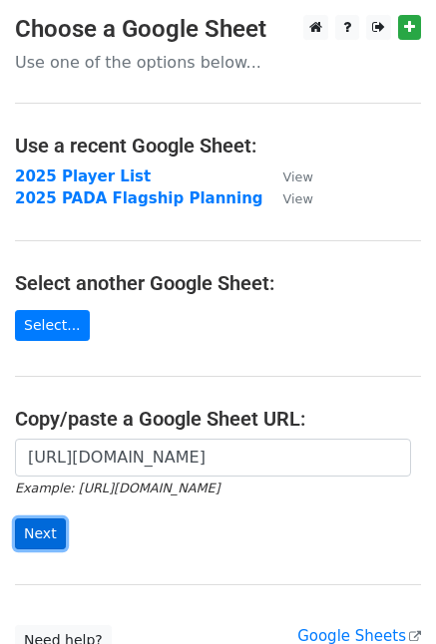
click at [27, 521] on input "Next" at bounding box center [40, 534] width 51 height 31
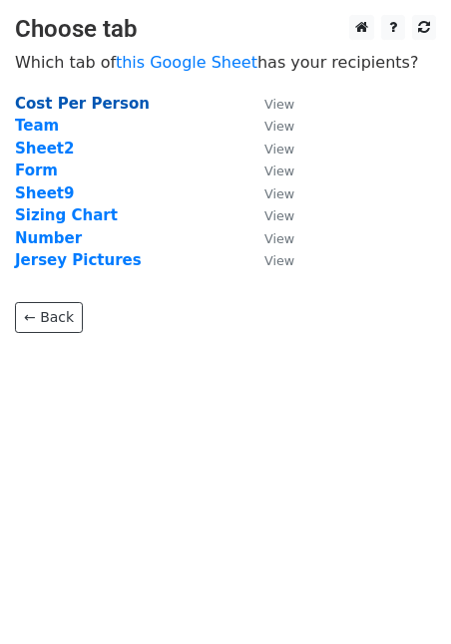
click at [92, 111] on strong "Cost Per Person" at bounding box center [82, 104] width 135 height 18
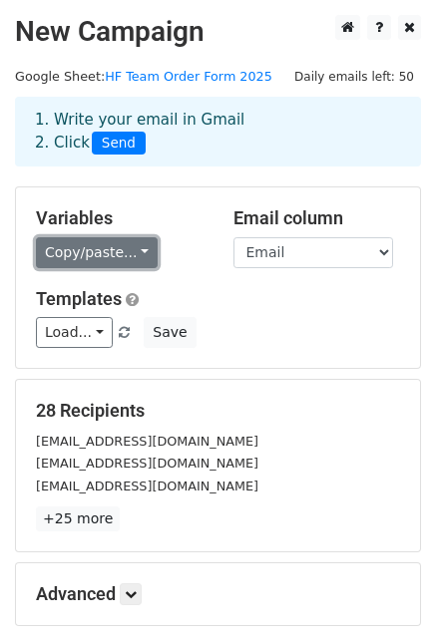
click at [104, 258] on link "Copy/paste..." at bounding box center [97, 252] width 122 height 31
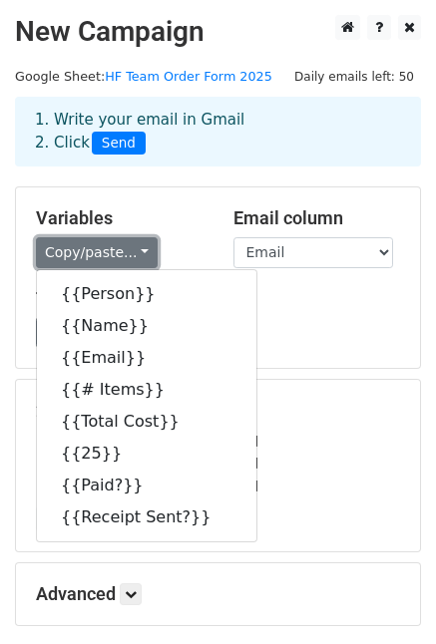
click at [104, 258] on link "Copy/paste..." at bounding box center [97, 252] width 122 height 31
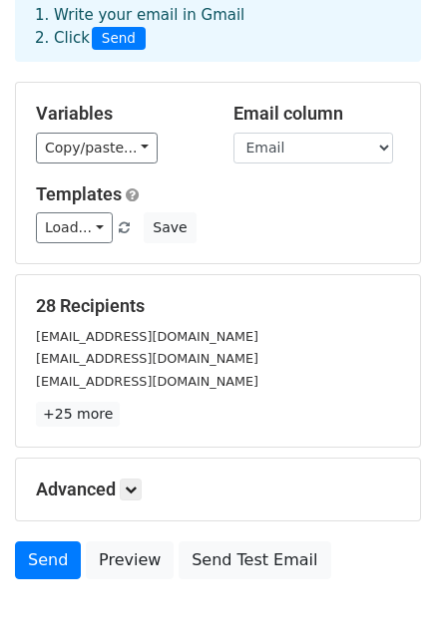
scroll to position [208, 0]
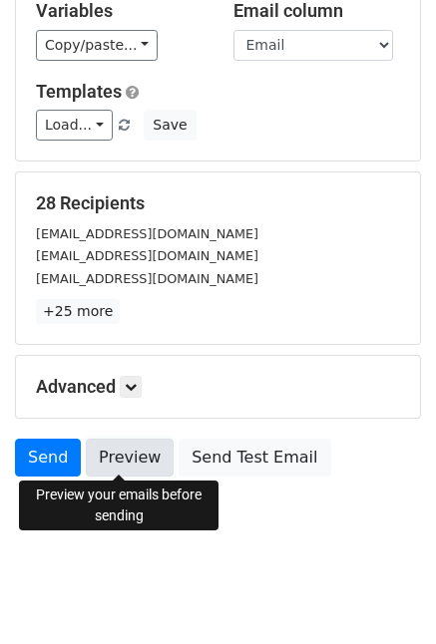
click at [119, 446] on link "Preview" at bounding box center [130, 458] width 88 height 38
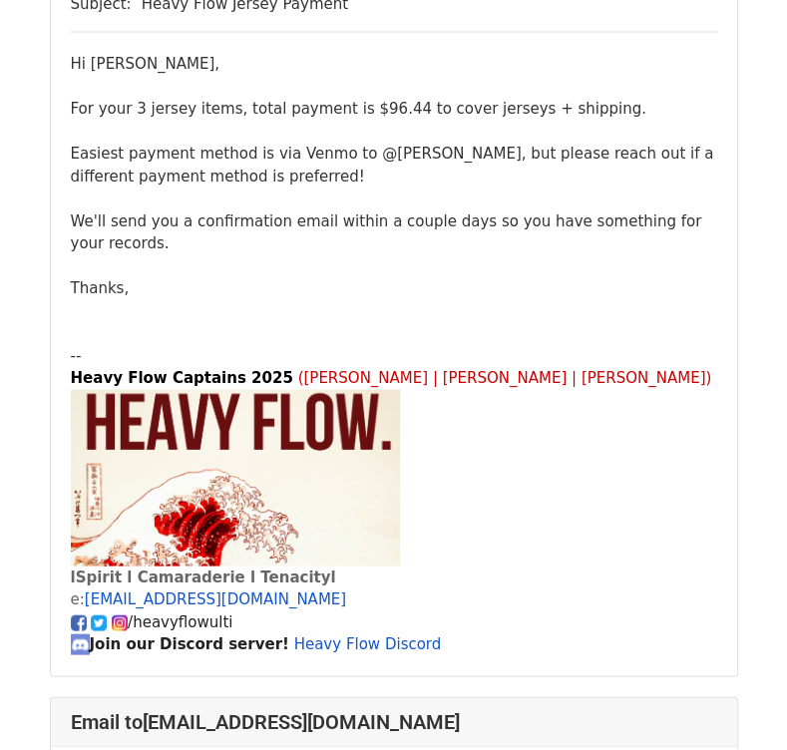
scroll to position [2195, 0]
